Goal: Task Accomplishment & Management: Use online tool/utility

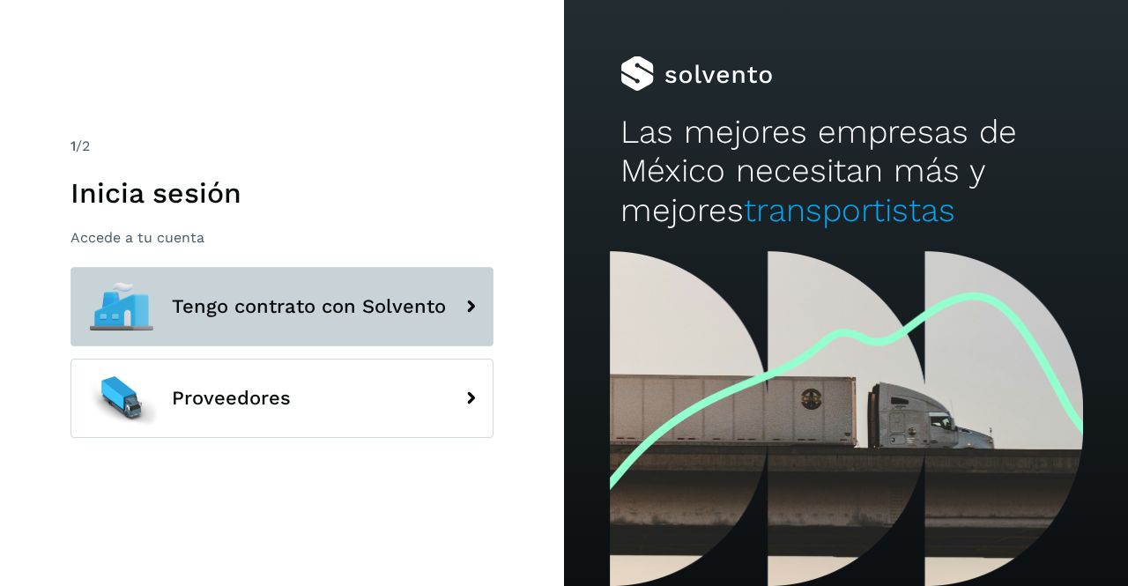
click at [301, 288] on button "Tengo contrato con Solvento" at bounding box center [282, 306] width 423 height 79
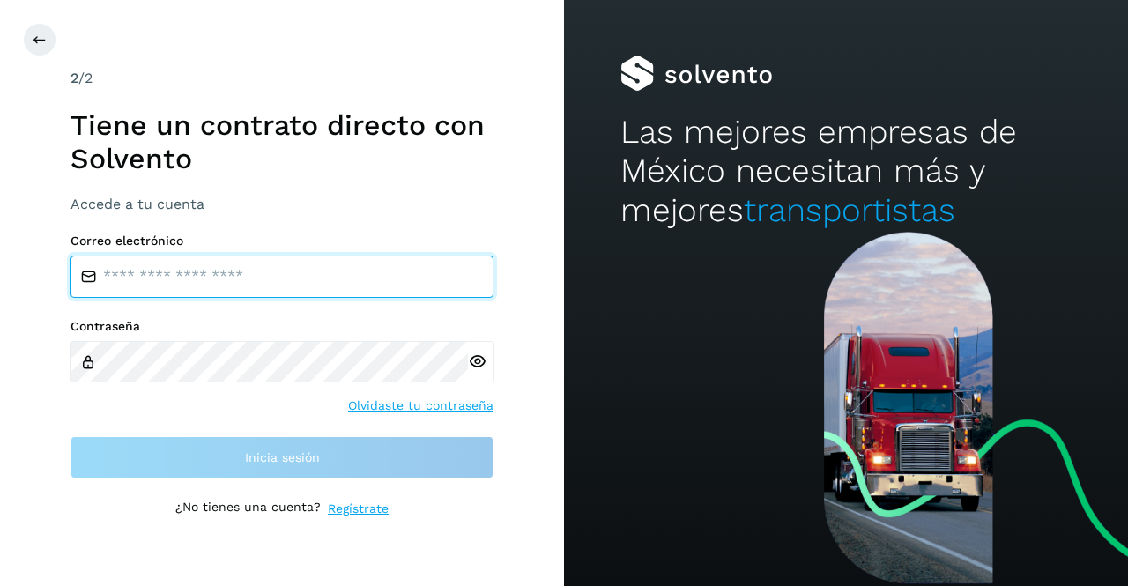
type input "**********"
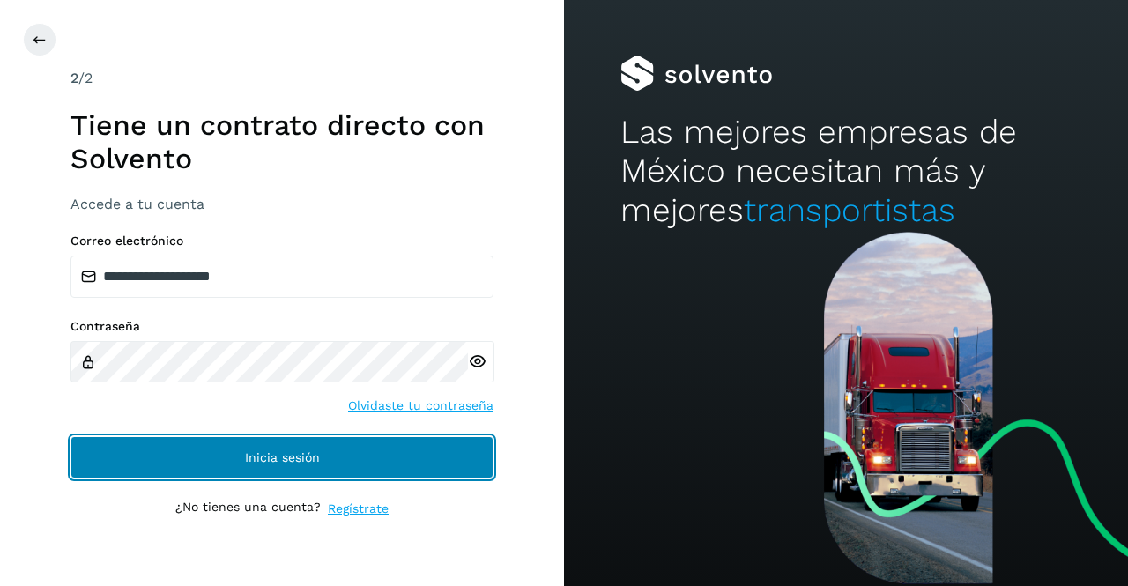
click at [238, 458] on button "Inicia sesión" at bounding box center [282, 457] width 423 height 42
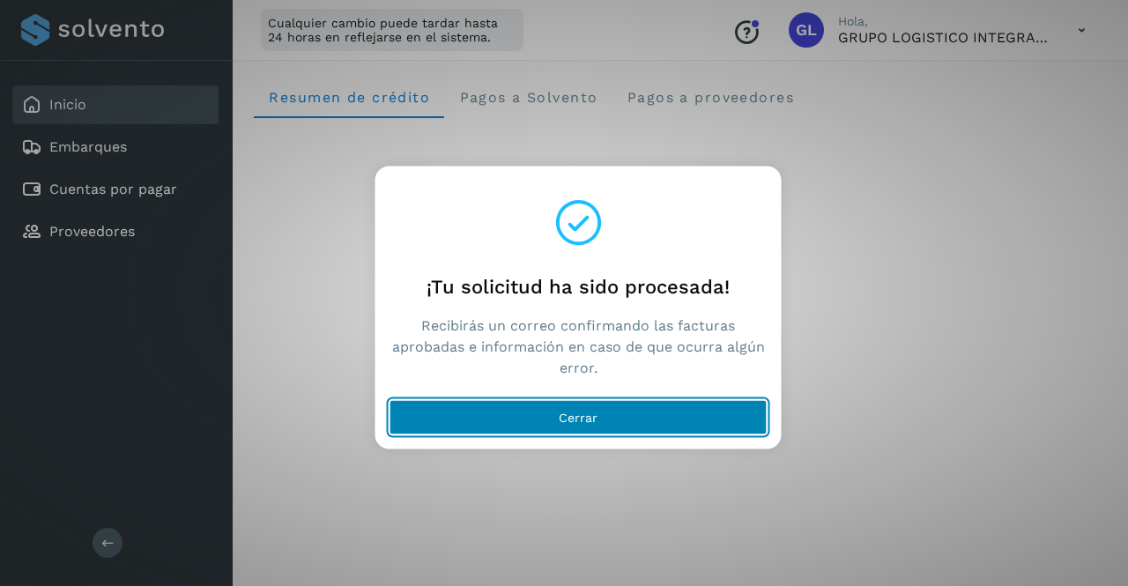
click at [561, 413] on span "Cerrar" at bounding box center [578, 417] width 39 height 12
